Goal: Find specific page/section: Find specific page/section

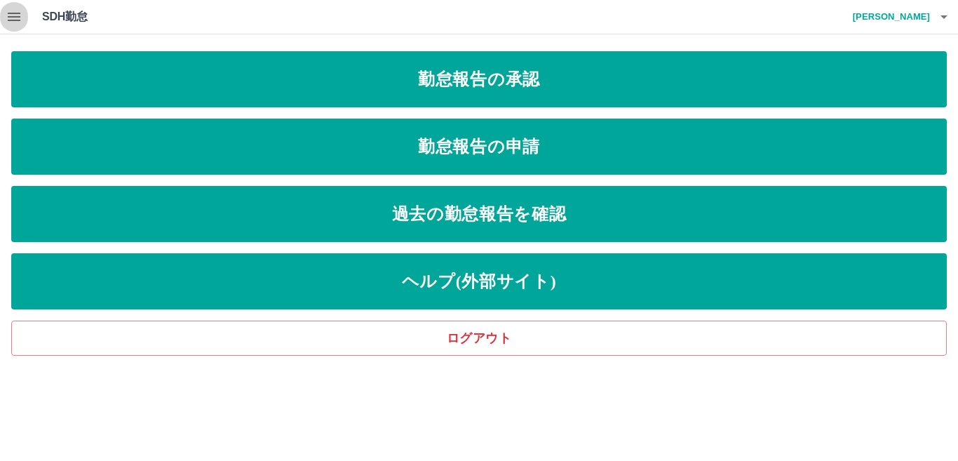
click at [6, 15] on icon "button" at bounding box center [14, 16] width 17 height 17
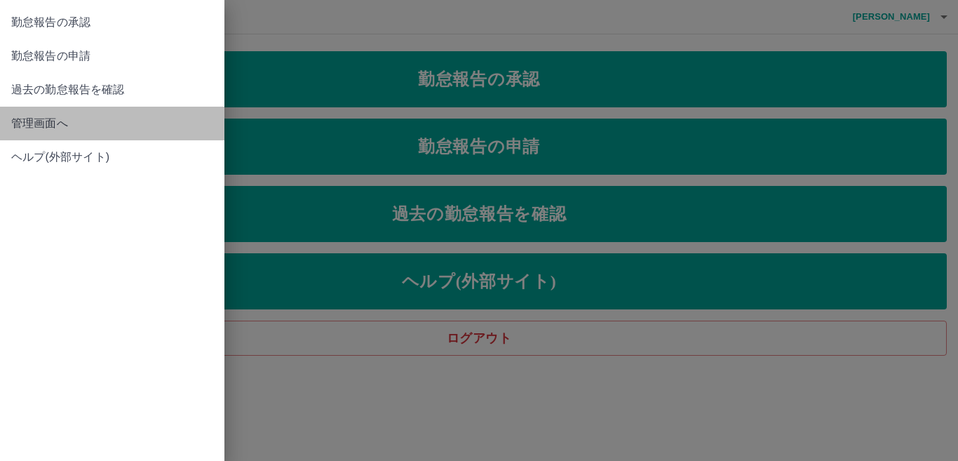
click at [41, 123] on span "管理画面へ" at bounding box center [112, 123] width 202 height 17
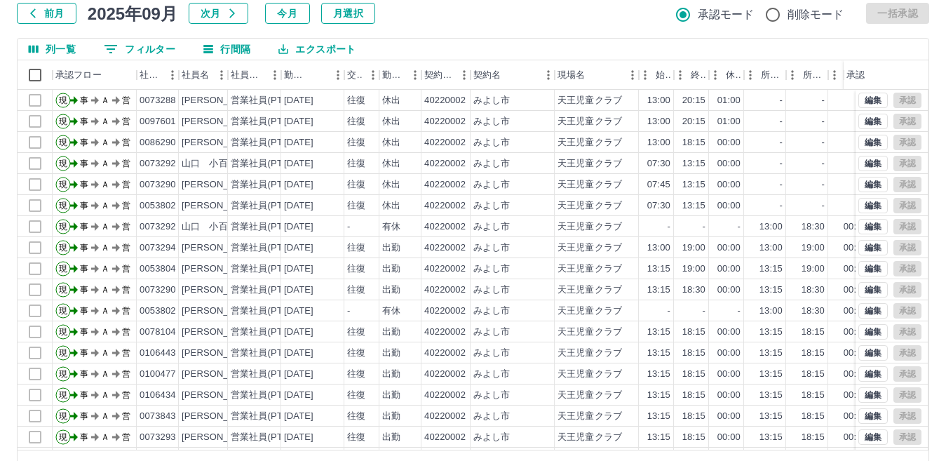
scroll to position [62, 0]
